Goal: Transaction & Acquisition: Purchase product/service

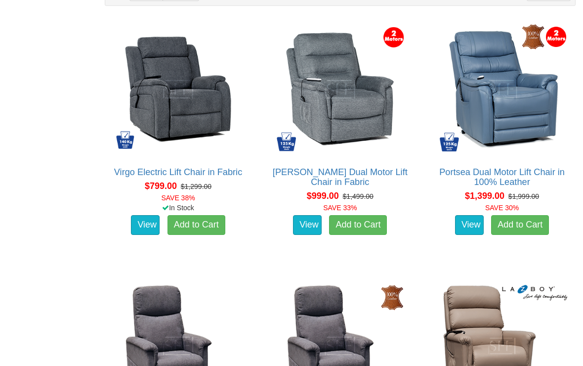
scroll to position [631, 0]
click at [144, 235] on link "View" at bounding box center [145, 225] width 29 height 20
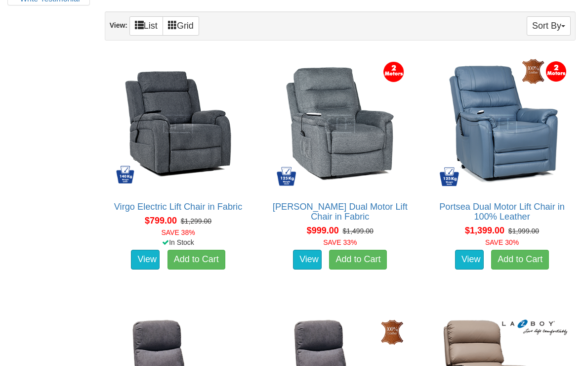
scroll to position [596, 0]
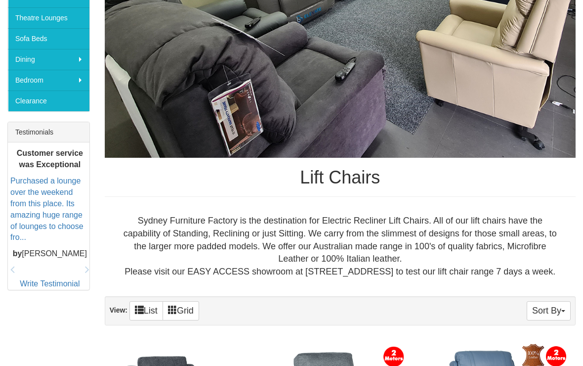
scroll to position [311, 0]
click at [3, 11] on div "Products Living Room Lounges Sofas Australian Made Lounges Corner Modular Loung…" at bounding box center [48, 81] width 97 height 438
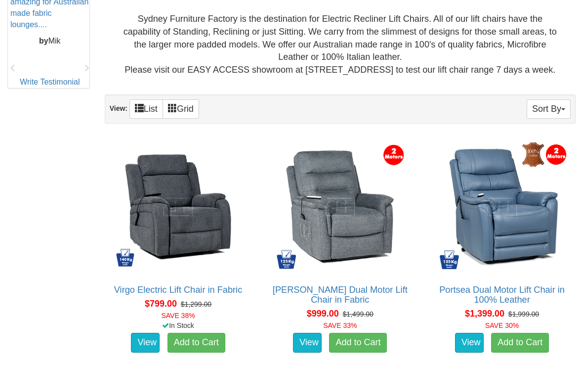
scroll to position [514, 0]
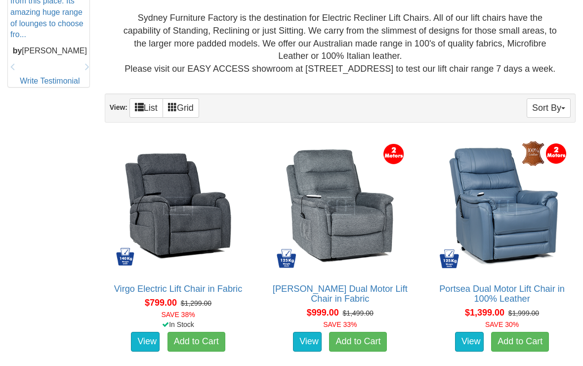
click at [185, 216] on img at bounding box center [178, 206] width 136 height 136
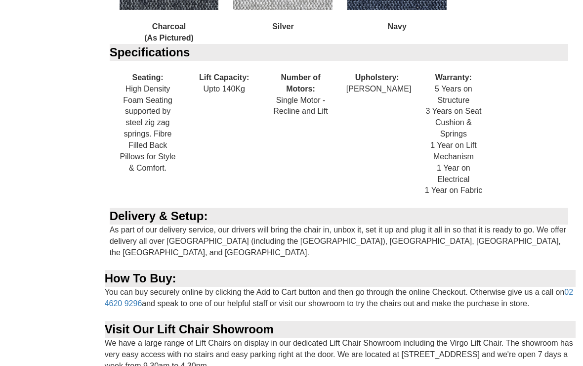
scroll to position [1046, 0]
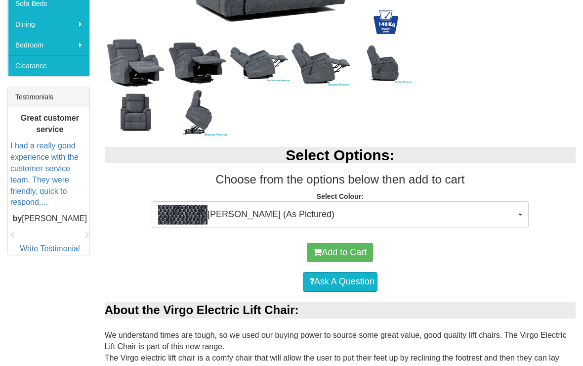
scroll to position [347, 0]
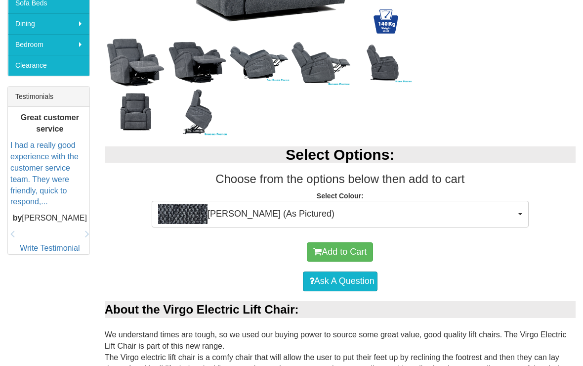
click at [363, 252] on button "Add to Cart" at bounding box center [340, 252] width 66 height 20
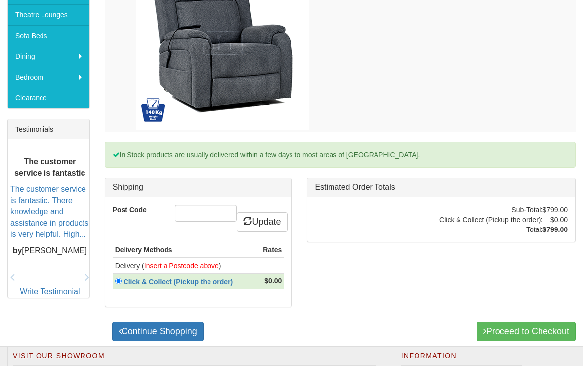
scroll to position [315, 0]
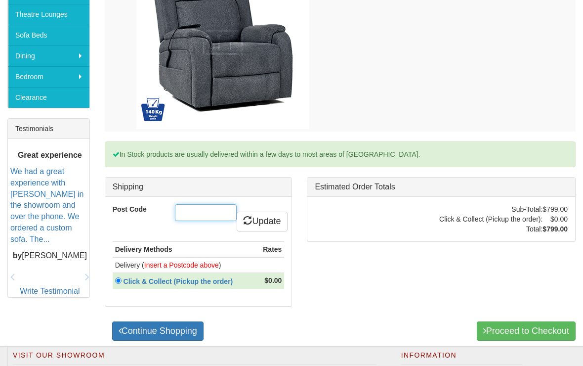
click at [210, 215] on input "Post Code" at bounding box center [206, 212] width 62 height 17
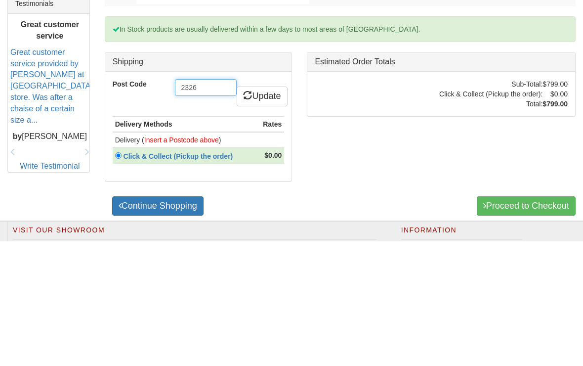
type input "2326"
click at [276, 212] on link "Update" at bounding box center [262, 222] width 50 height 20
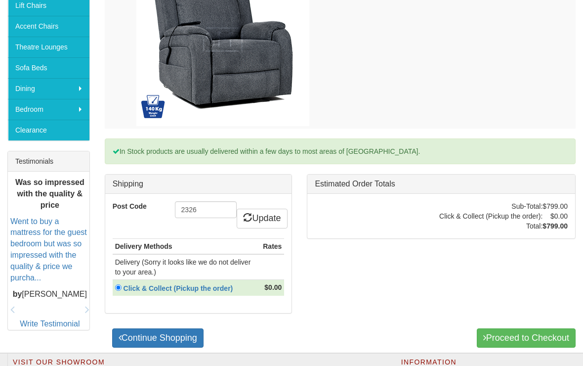
scroll to position [284, 0]
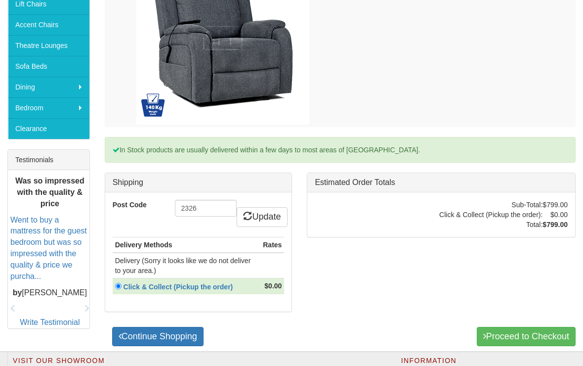
click at [274, 219] on link "Update" at bounding box center [262, 217] width 50 height 20
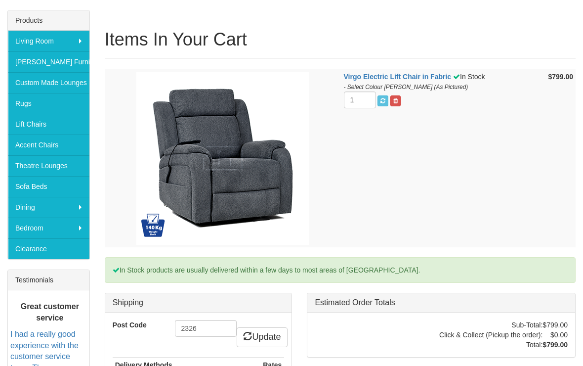
scroll to position [166, 0]
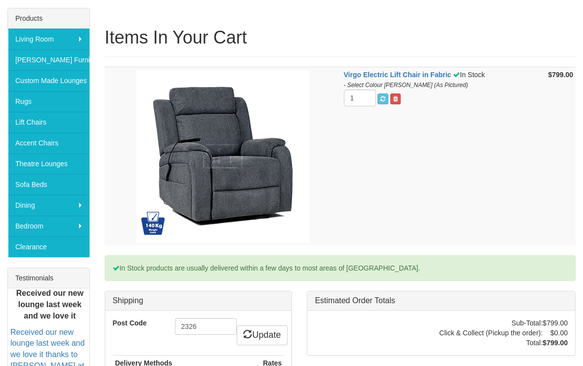
click at [58, 123] on link "Lift Chairs" at bounding box center [49, 122] width 82 height 21
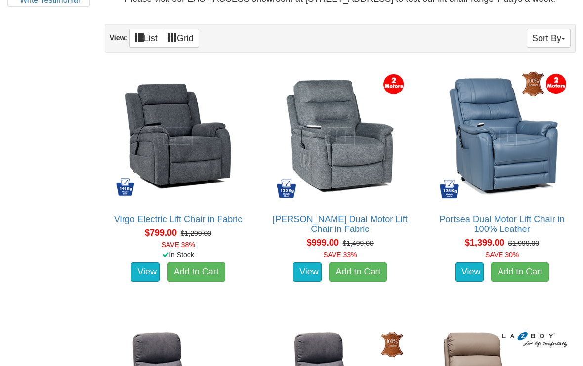
scroll to position [584, 0]
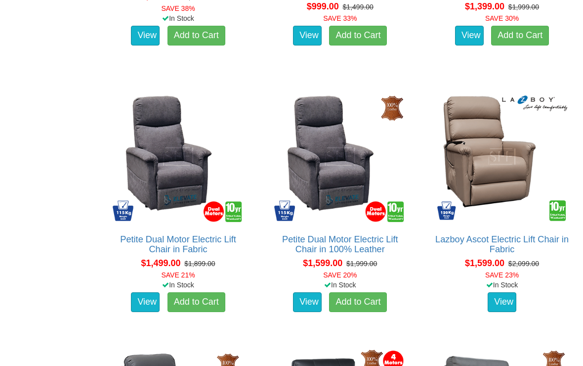
click at [520, 290] on div "In Stock" at bounding box center [501, 285] width 151 height 10
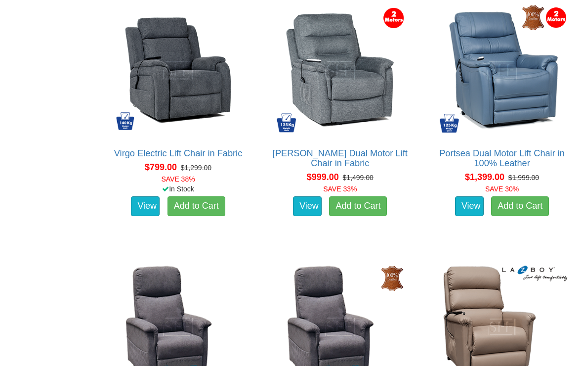
scroll to position [650, 0]
click at [148, 215] on link "View" at bounding box center [145, 206] width 29 height 20
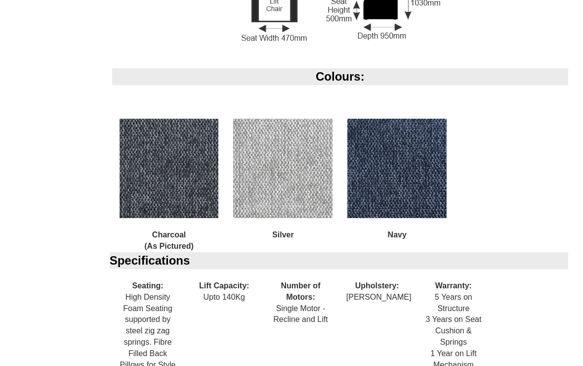
scroll to position [838, 0]
click at [580, 277] on div "About the Virgo Electric Lift Chair: We understand times are tough, so we used …" at bounding box center [340, 200] width 486 height 781
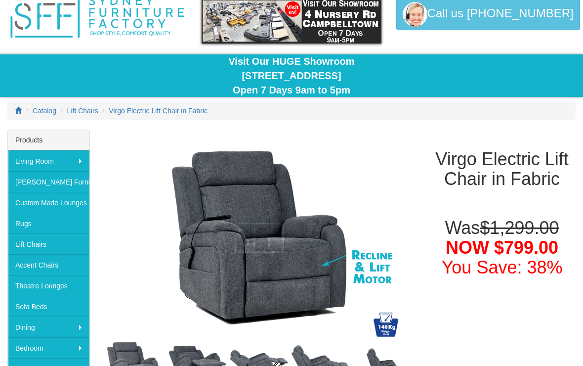
scroll to position [43, 0]
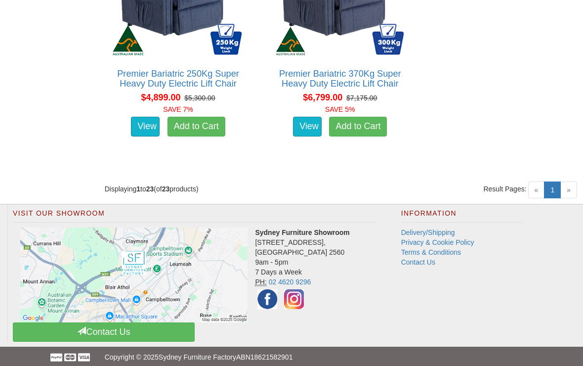
scroll to position [2524, 0]
